Goal: Task Accomplishment & Management: Use online tool/utility

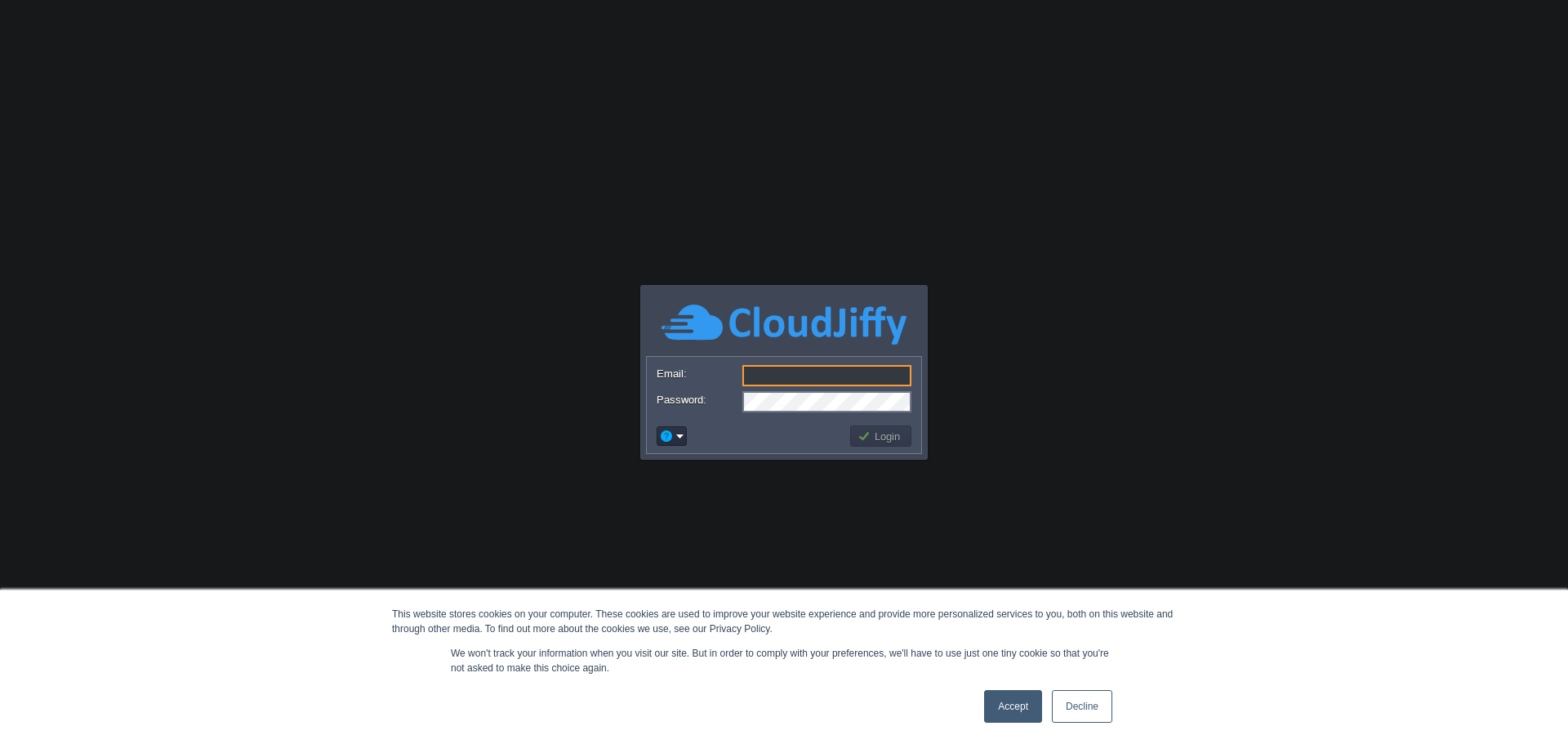
type input "[PERSON_NAME][EMAIL_ADDRESS][DOMAIN_NAME]"
click at [888, 438] on button "Login" at bounding box center [881, 435] width 47 height 14
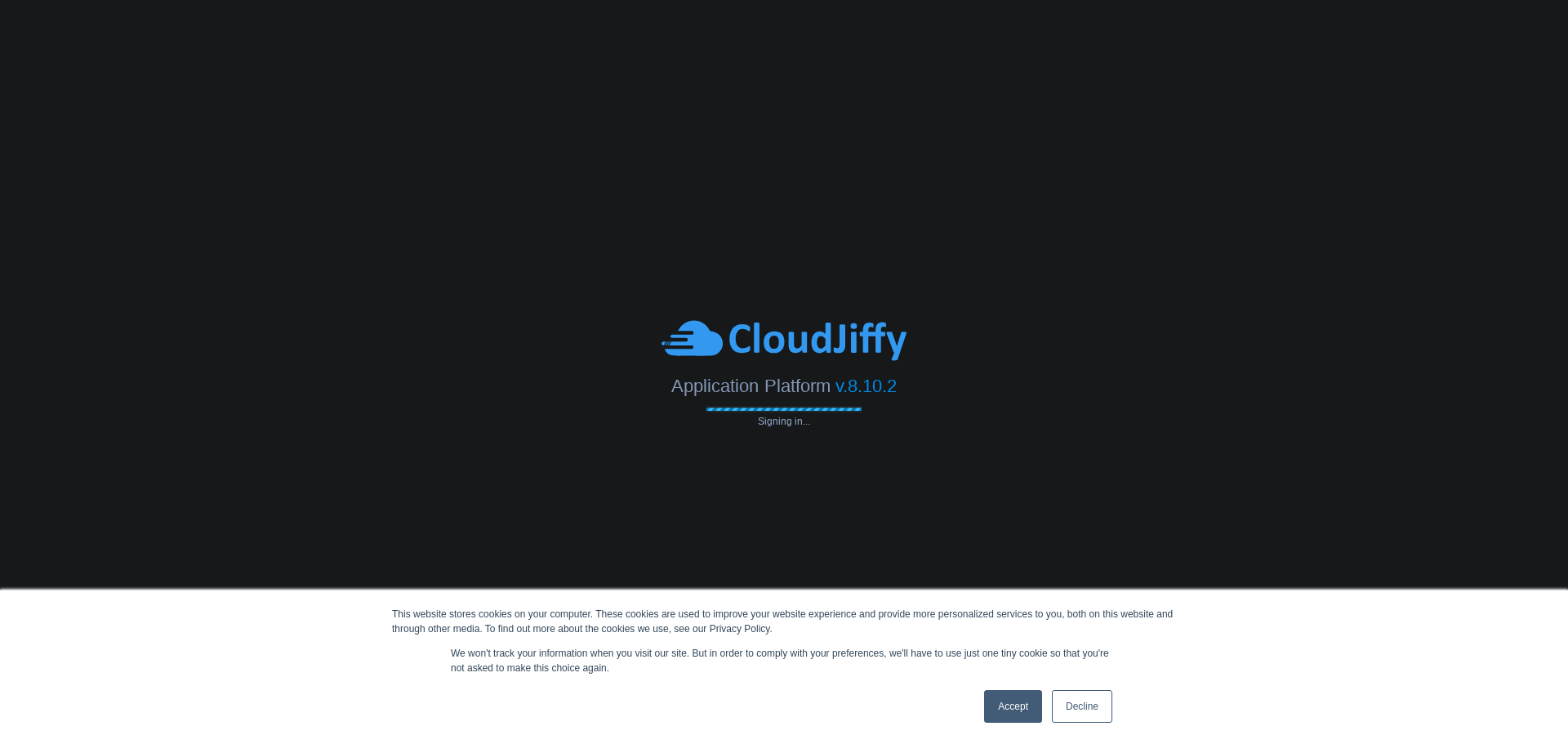
click at [888, 438] on body "This website stores cookies on your computer. These cookies are used to improve…" at bounding box center [784, 372] width 1568 height 744
click at [1069, 712] on link "Decline" at bounding box center [1082, 707] width 60 height 33
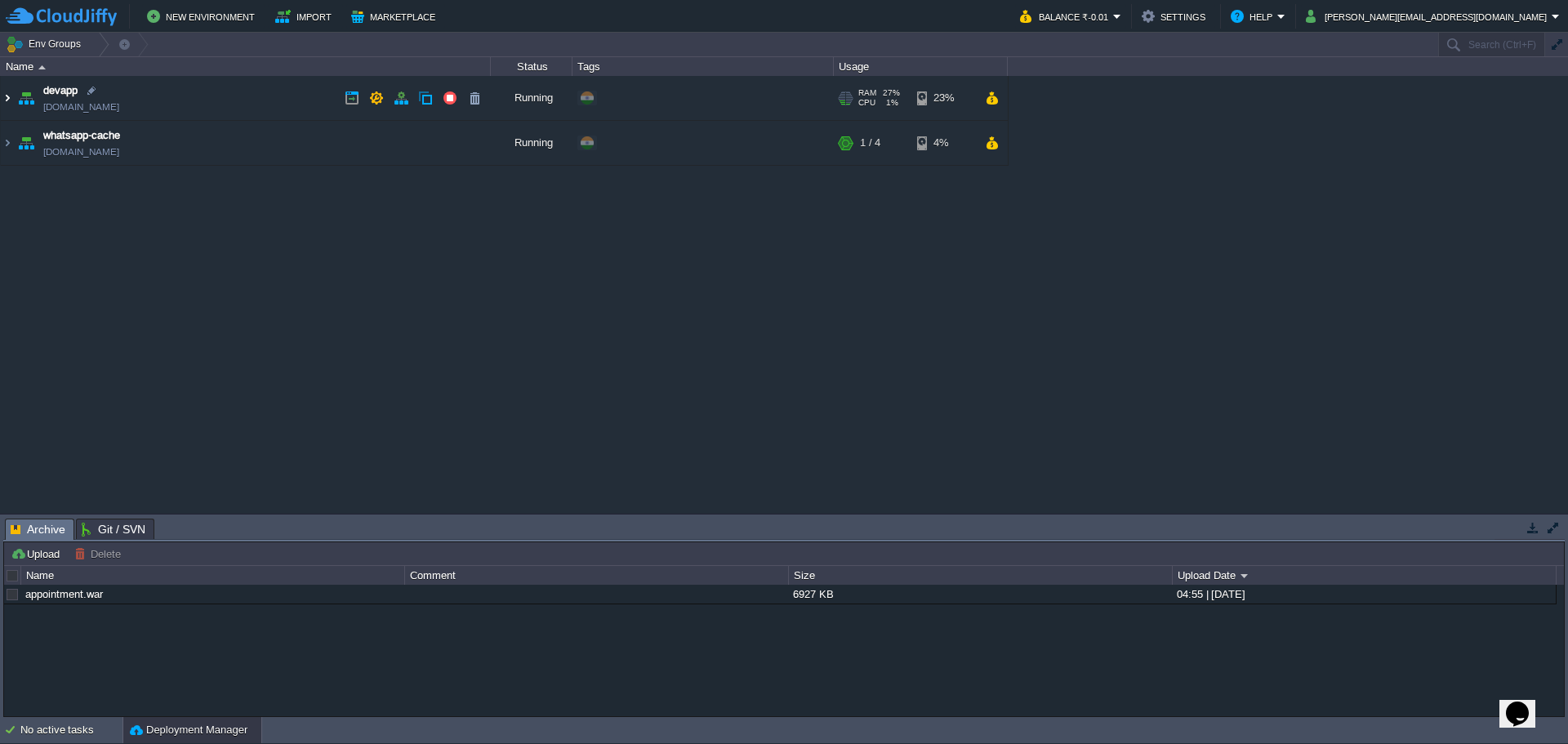
click at [9, 101] on img at bounding box center [8, 98] width 13 height 44
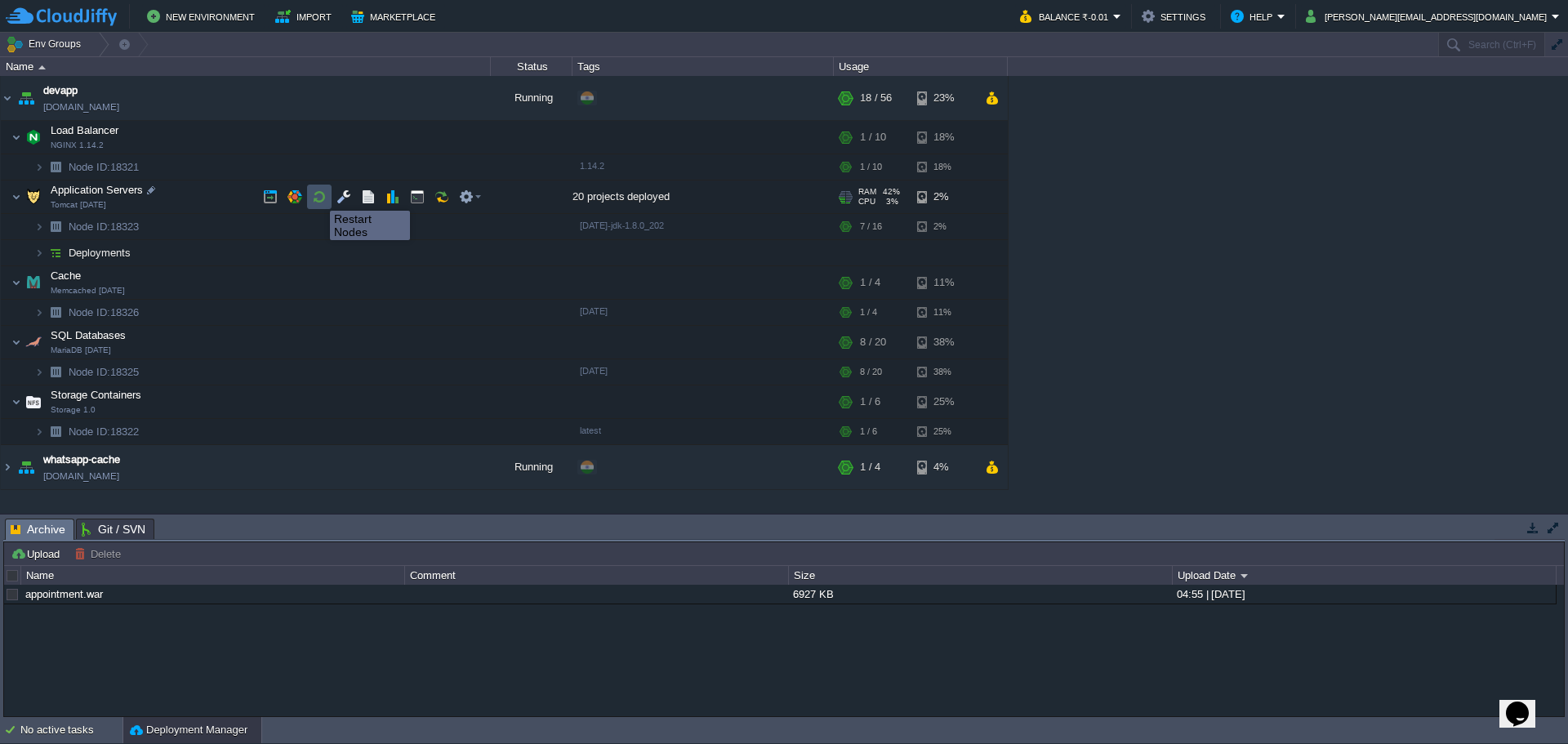
click at [317, 197] on button "button" at bounding box center [319, 197] width 14 height 14
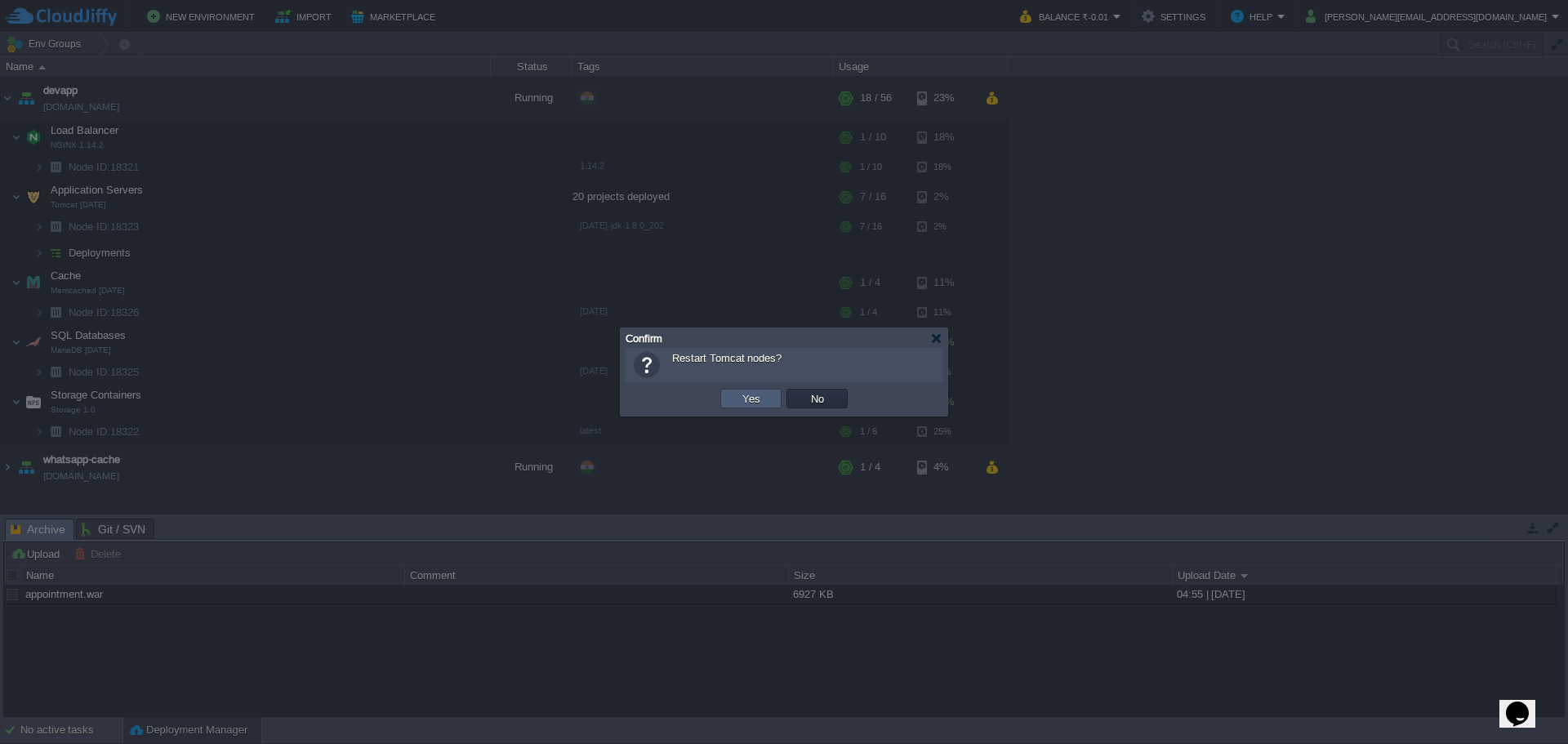
click at [754, 405] on button "Yes" at bounding box center [750, 398] width 28 height 14
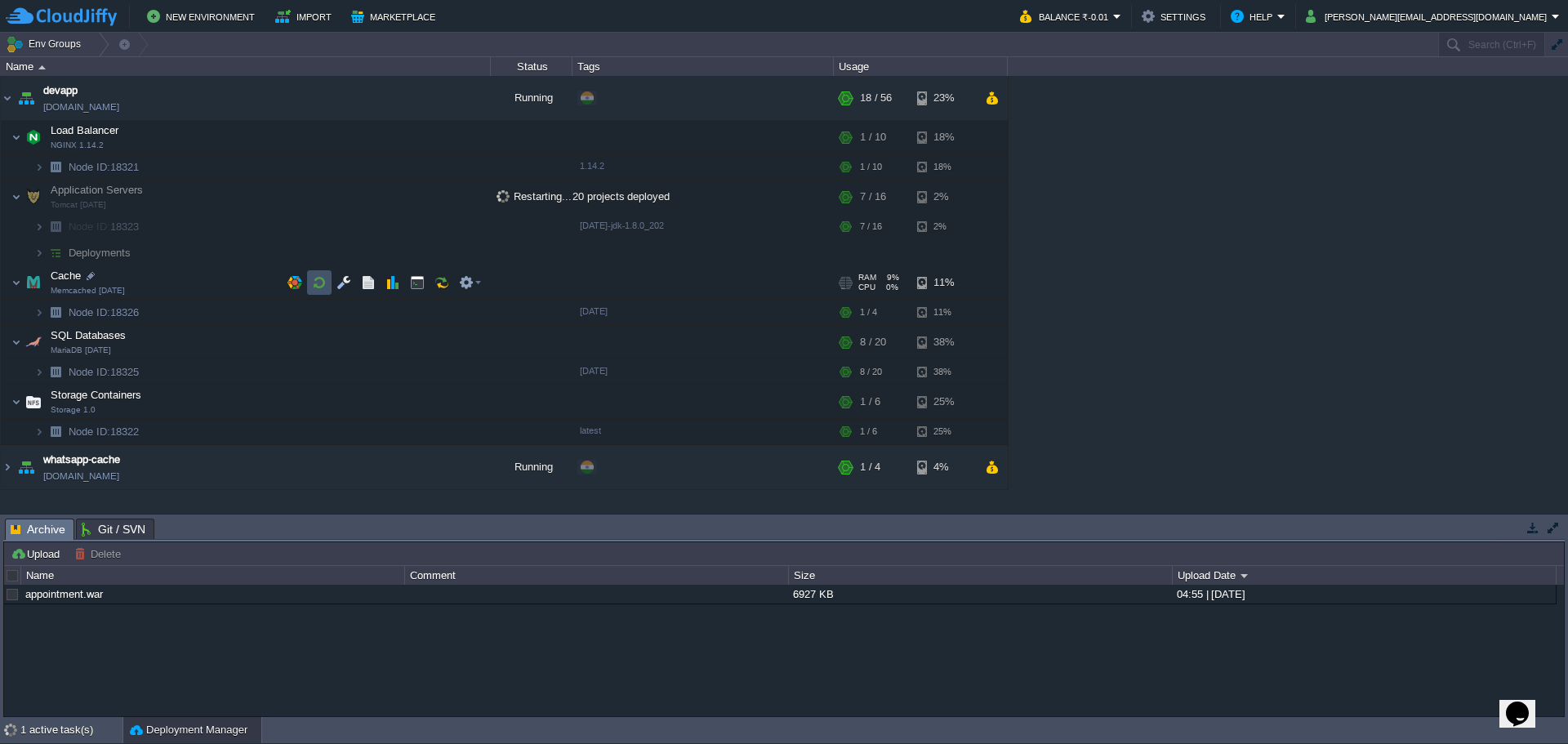
click at [314, 282] on button "button" at bounding box center [319, 282] width 14 height 14
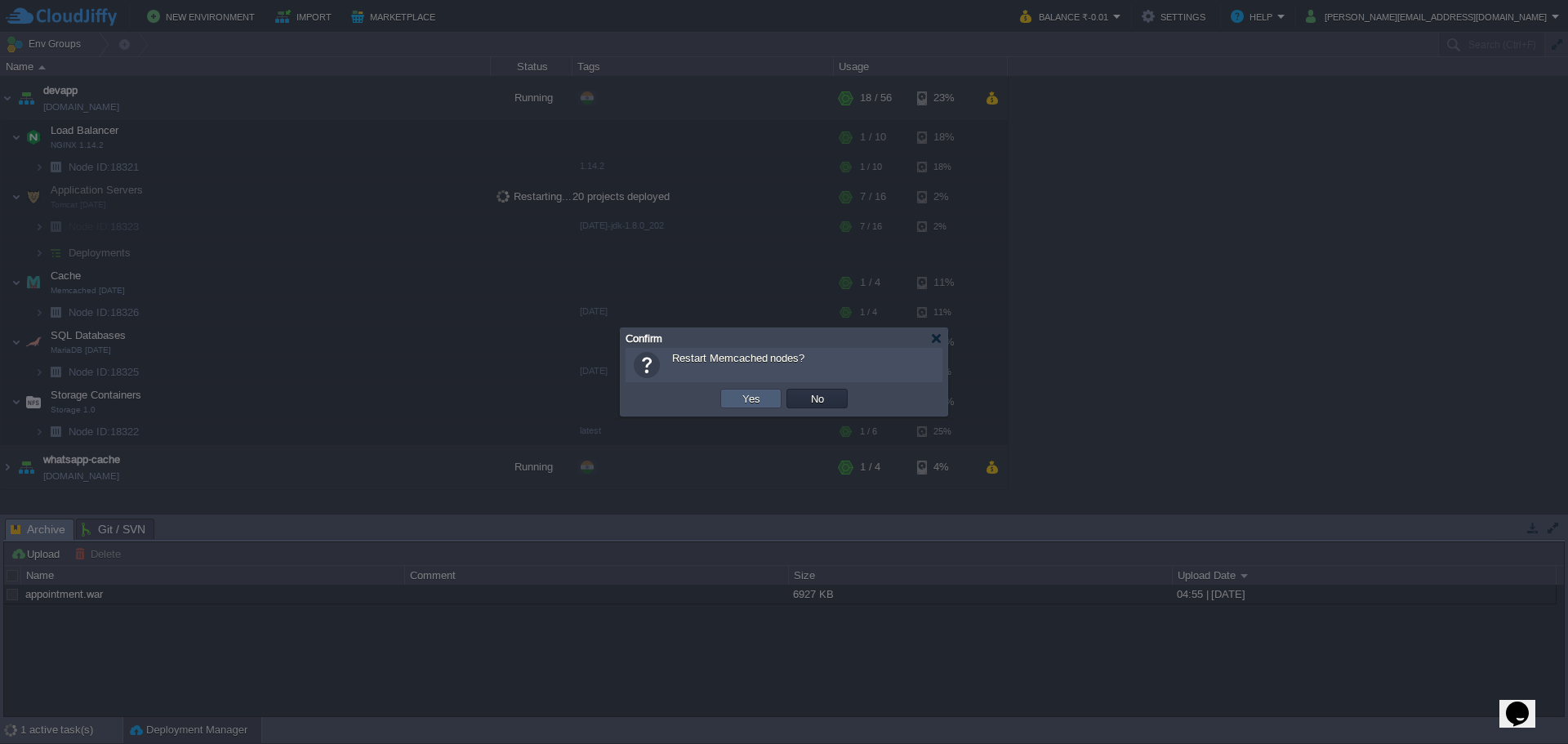
click at [739, 397] on button "Yes" at bounding box center [750, 398] width 28 height 14
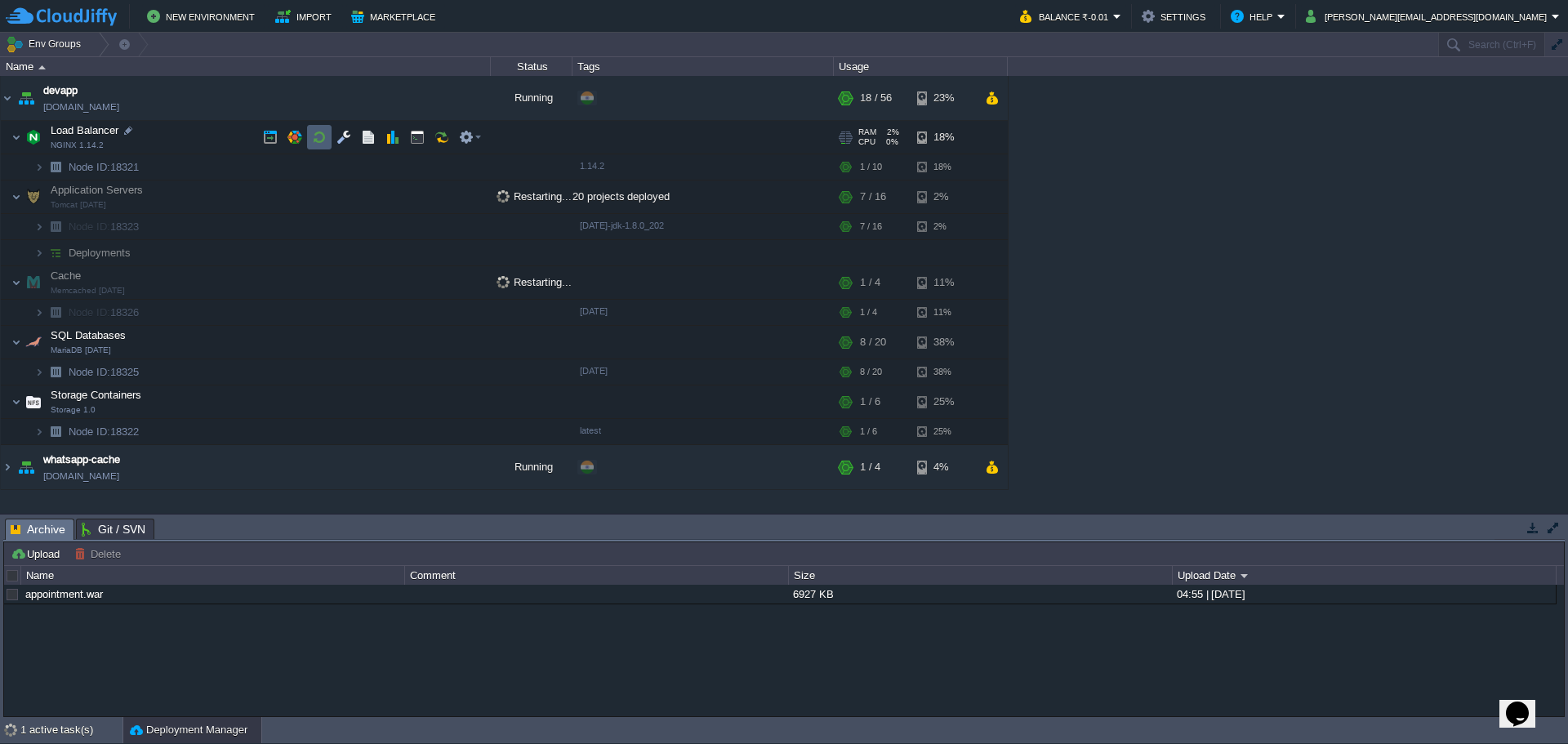
click at [311, 136] on td at bounding box center [319, 137] width 25 height 25
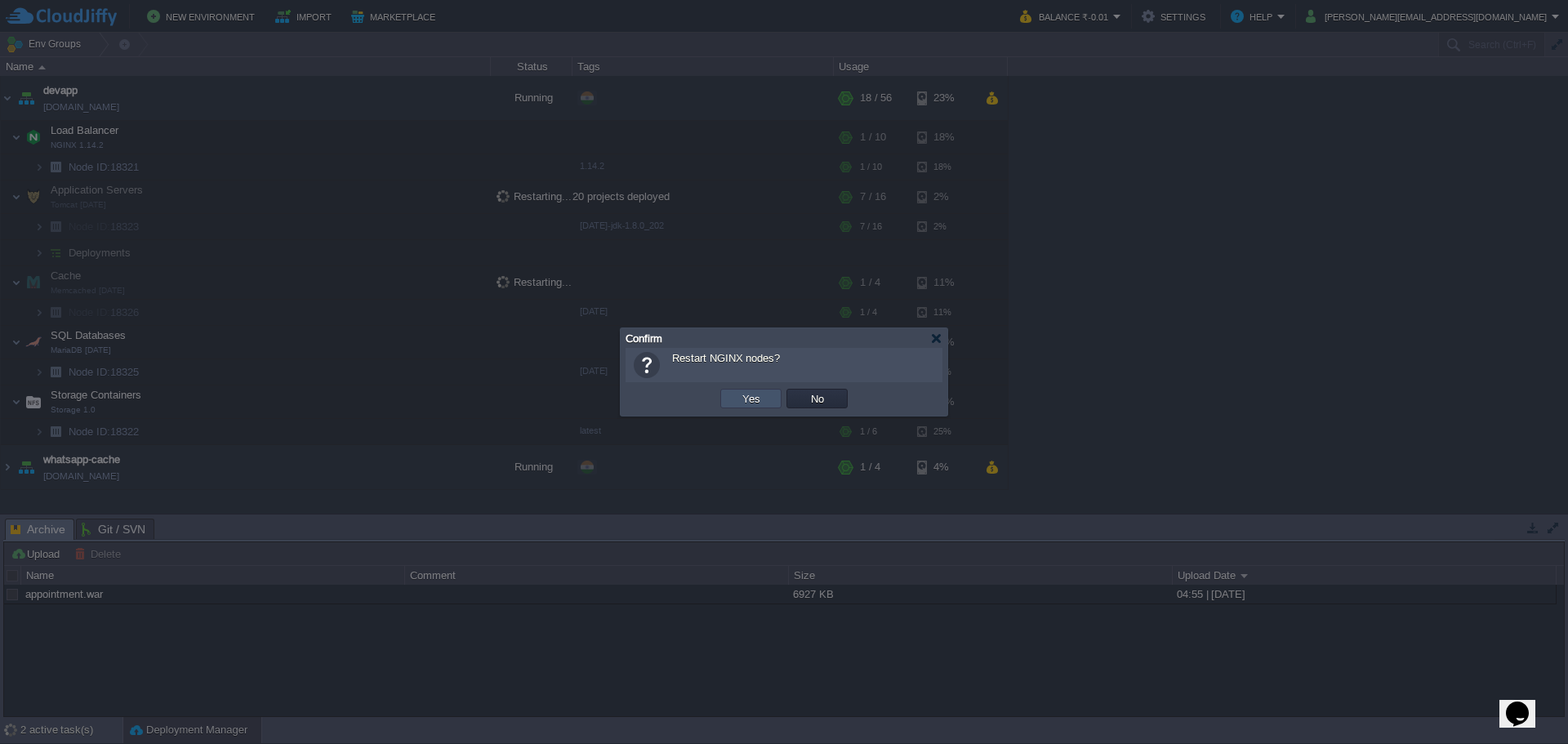
click at [756, 401] on button "Yes" at bounding box center [750, 398] width 28 height 14
